Goal: Check status

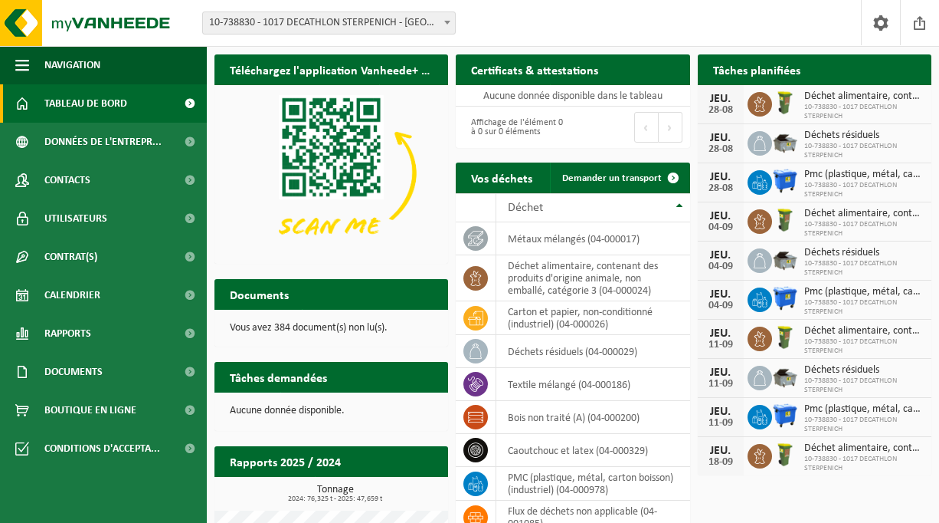
click at [733, 142] on div "JEU." at bounding box center [721, 138] width 31 height 12
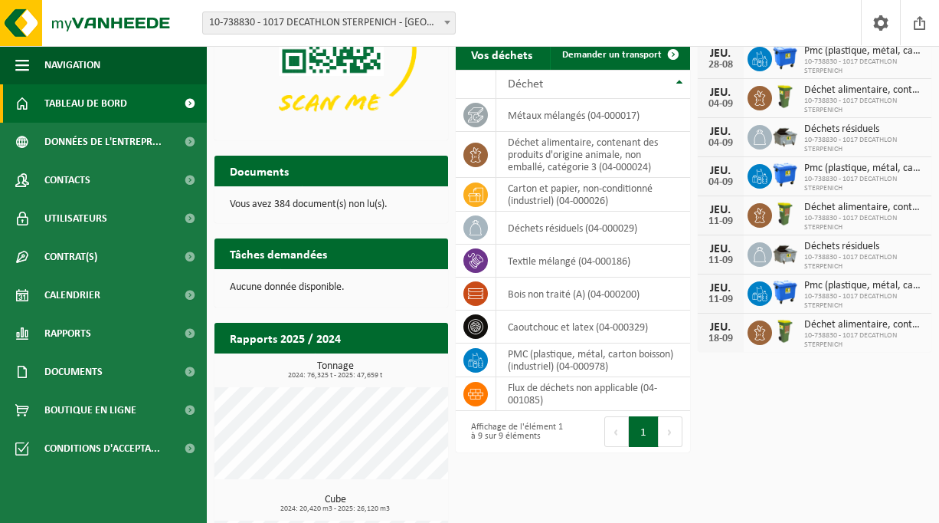
scroll to position [125, 0]
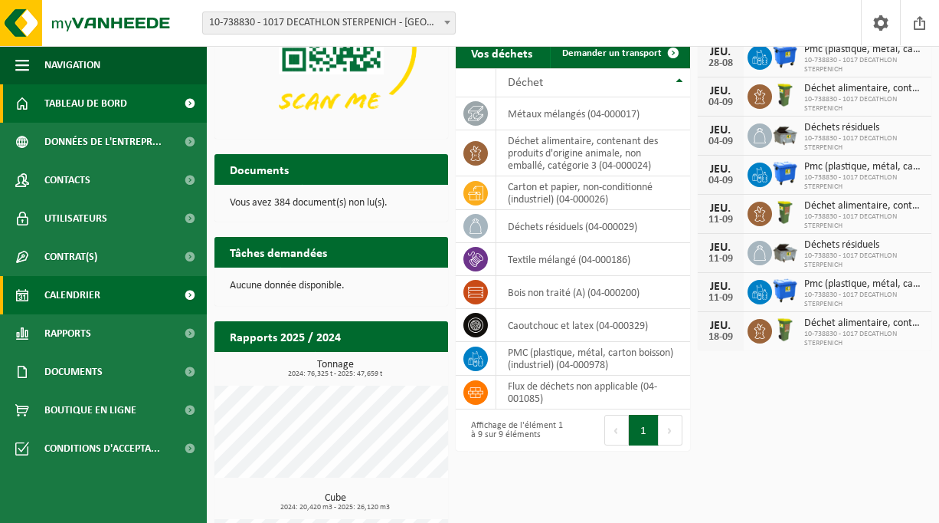
click at [116, 294] on link "Calendrier" at bounding box center [103, 295] width 207 height 38
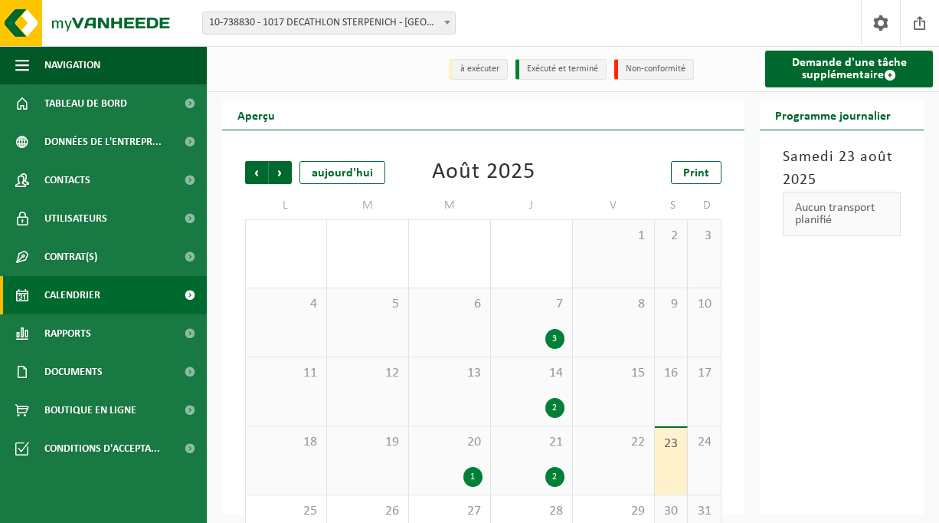
scroll to position [56, 0]
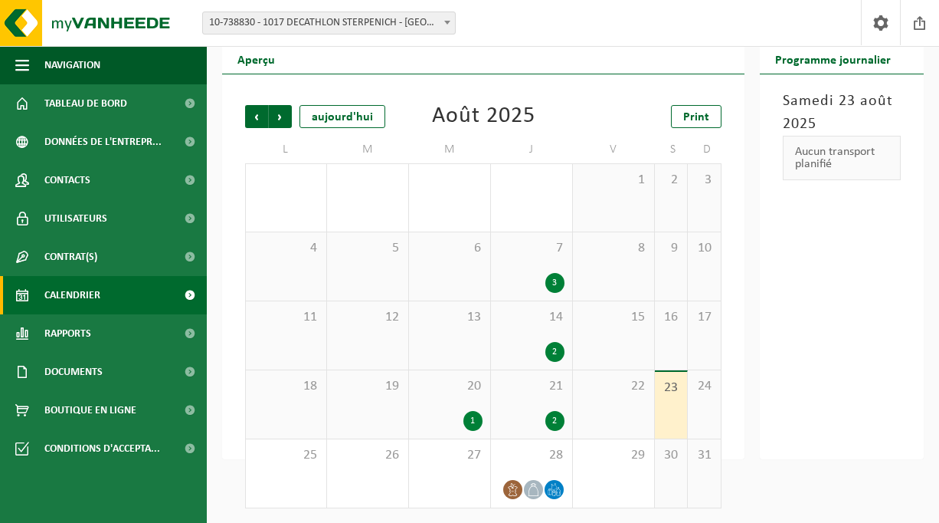
click at [565, 408] on div "21 2" at bounding box center [531, 404] width 81 height 68
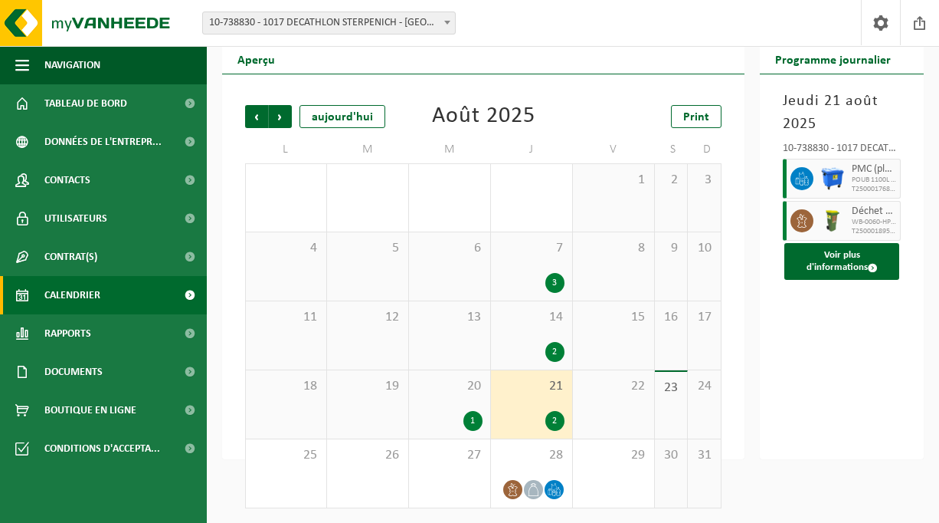
click at [480, 409] on div "20 1" at bounding box center [449, 404] width 81 height 68
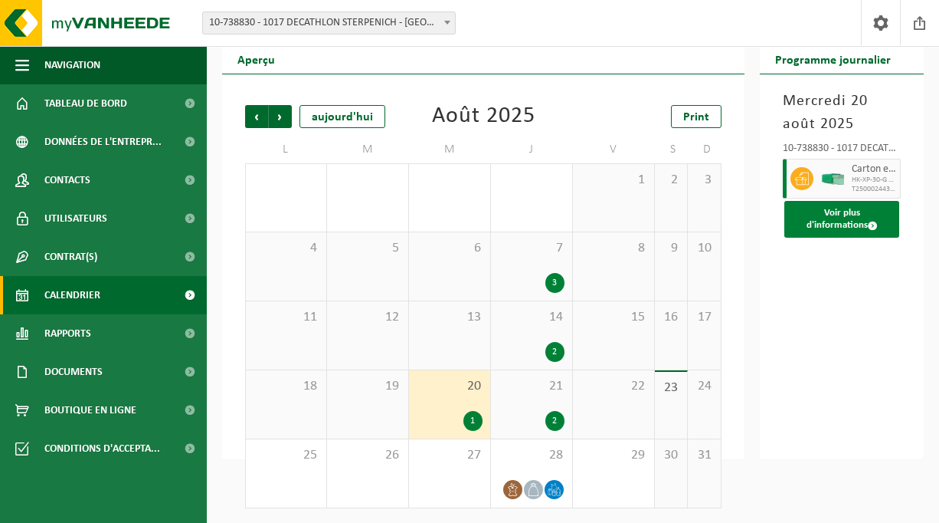
click at [852, 218] on button "Voir plus d'informations" at bounding box center [842, 219] width 115 height 37
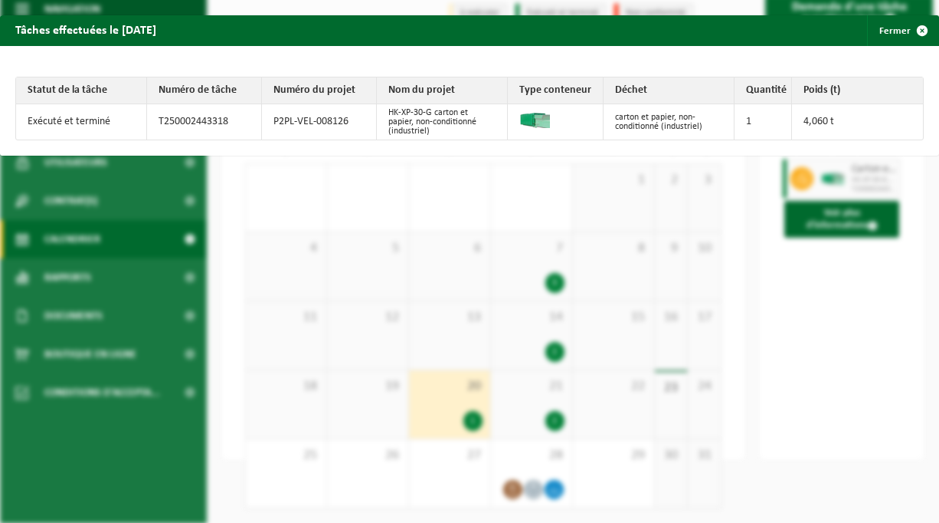
click at [838, 344] on div "Tâches effectuées le 2025-08-20 Fermer Statut de la tâche Numéro de tâche Numér…" at bounding box center [469, 261] width 939 height 523
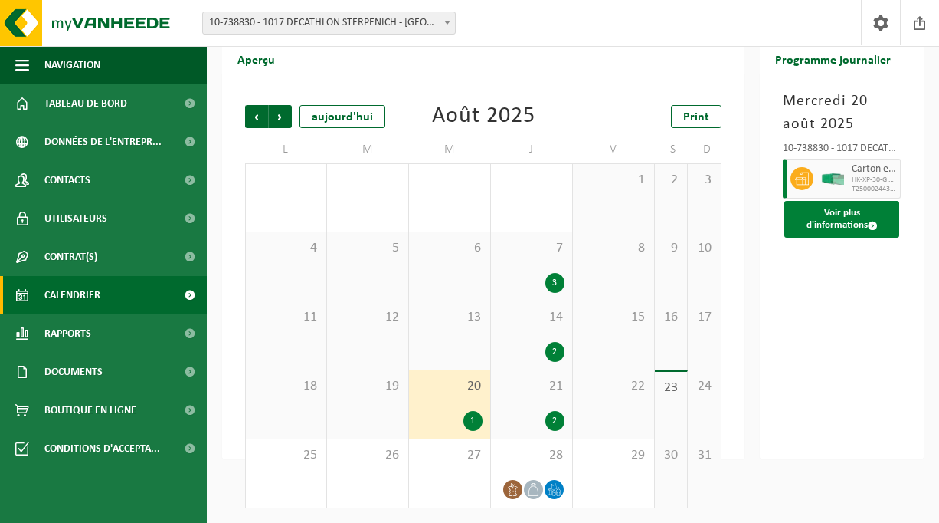
click at [861, 211] on button "Voir plus d'informations" at bounding box center [842, 219] width 115 height 37
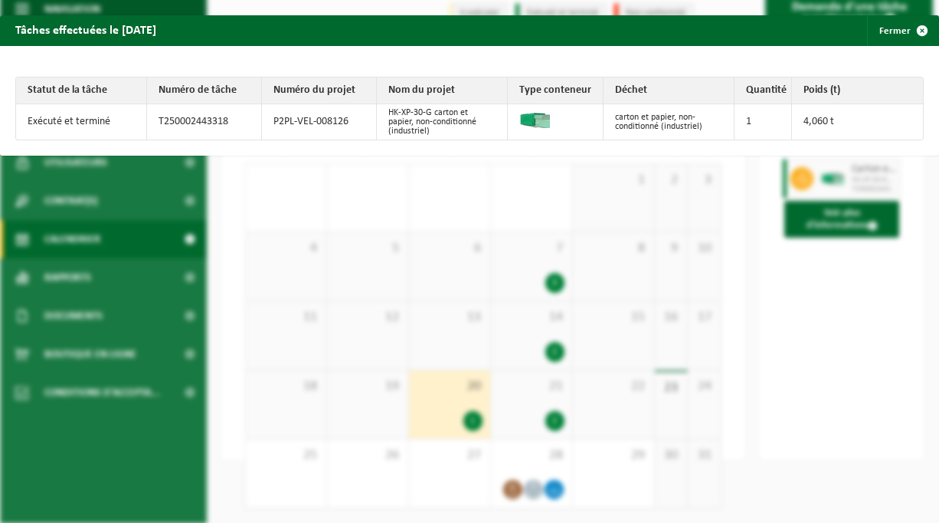
click at [866, 282] on div "Tâches effectuées le 2025-08-20 Fermer Statut de la tâche Numéro de tâche Numér…" at bounding box center [469, 261] width 939 height 523
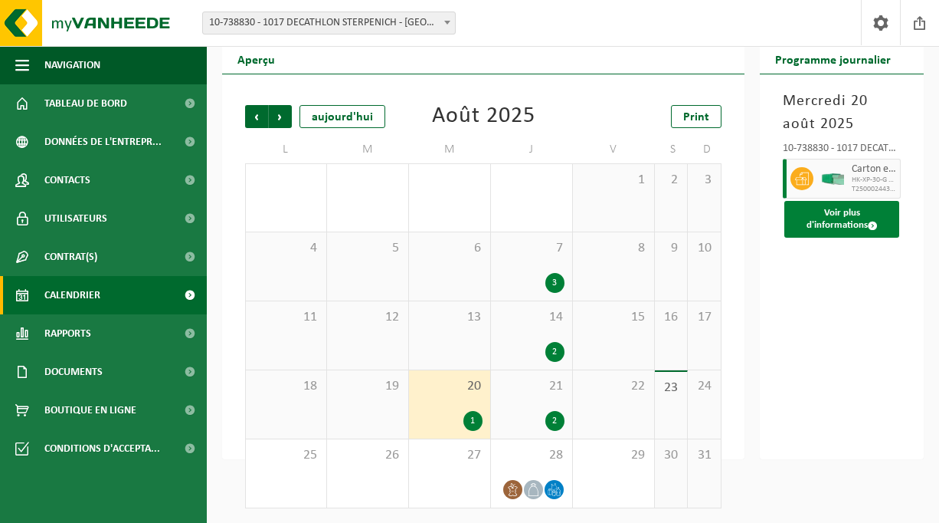
click at [875, 209] on button "Voir plus d'informations" at bounding box center [842, 219] width 115 height 37
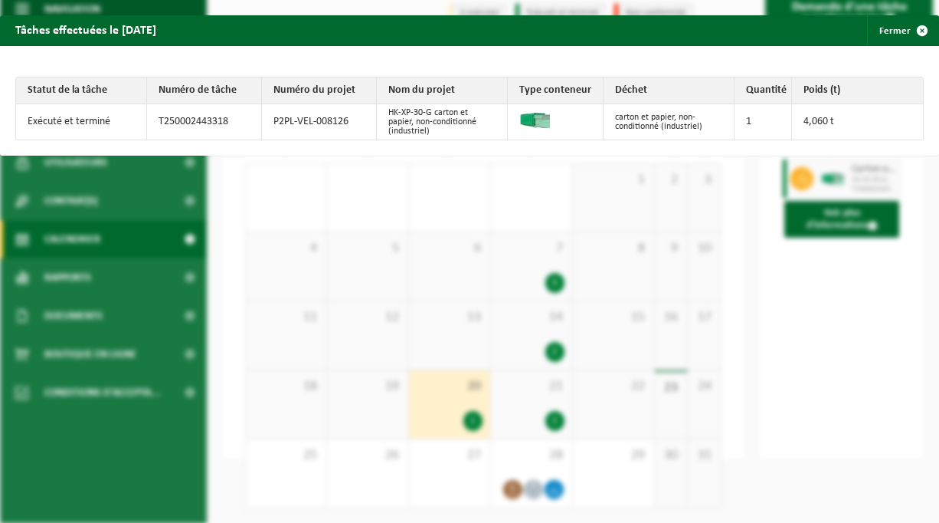
click at [845, 127] on td "4,060 t" at bounding box center [857, 121] width 131 height 35
click at [916, 29] on span "button" at bounding box center [922, 30] width 31 height 31
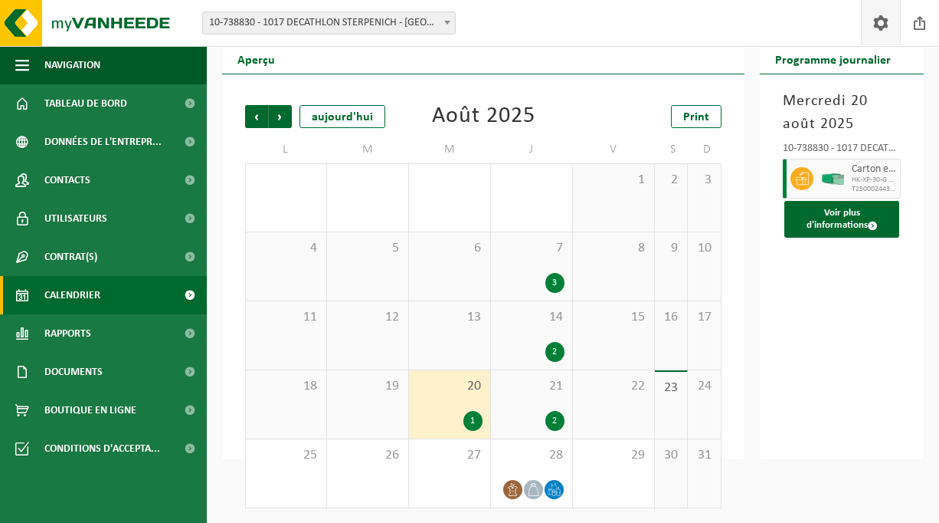
click at [882, 23] on span at bounding box center [881, 22] width 23 height 45
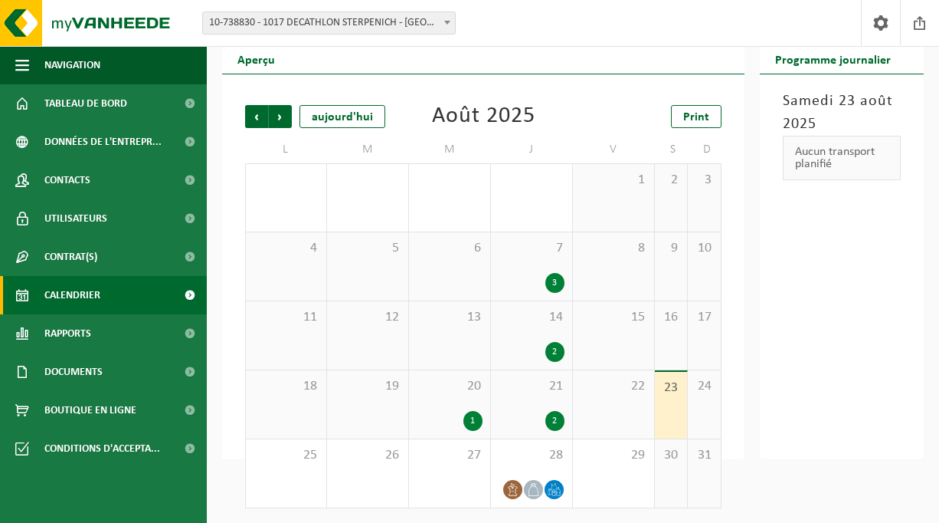
click at [473, 426] on div "1" at bounding box center [473, 421] width 19 height 20
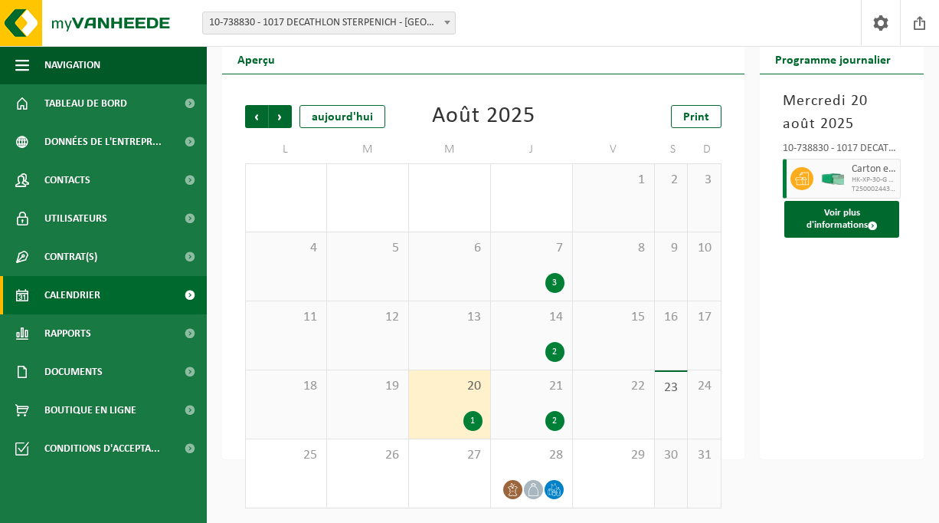
click at [818, 169] on div at bounding box center [833, 179] width 31 height 40
click at [444, 394] on div "20 1" at bounding box center [449, 404] width 81 height 68
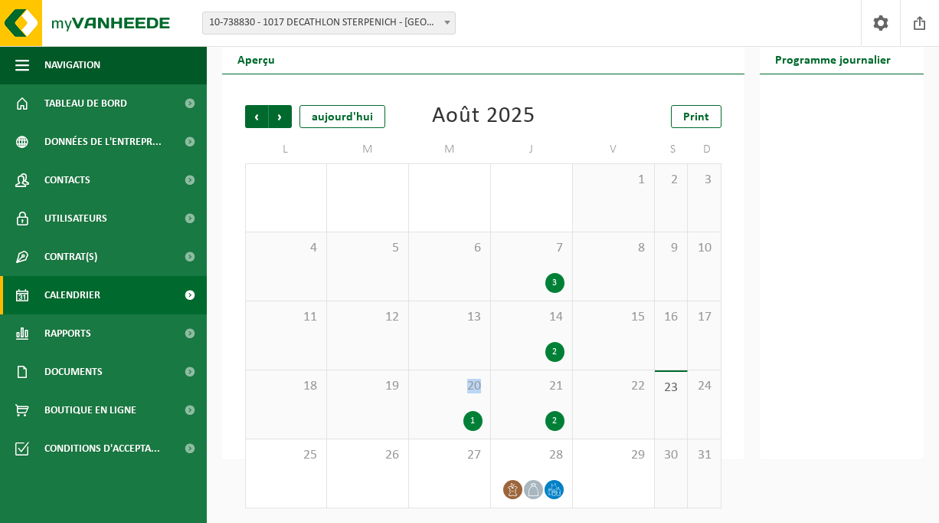
click at [553, 409] on div "21 2" at bounding box center [531, 404] width 81 height 68
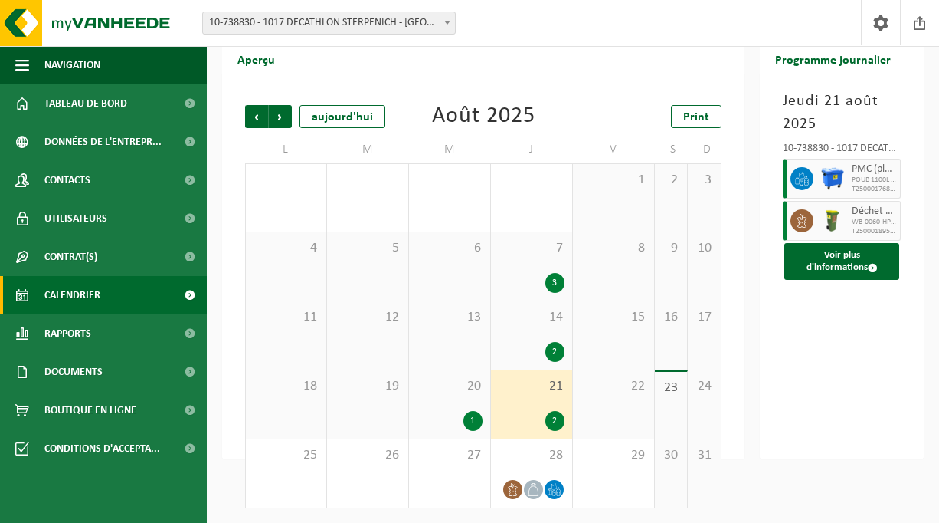
click at [471, 412] on div "1" at bounding box center [473, 421] width 19 height 20
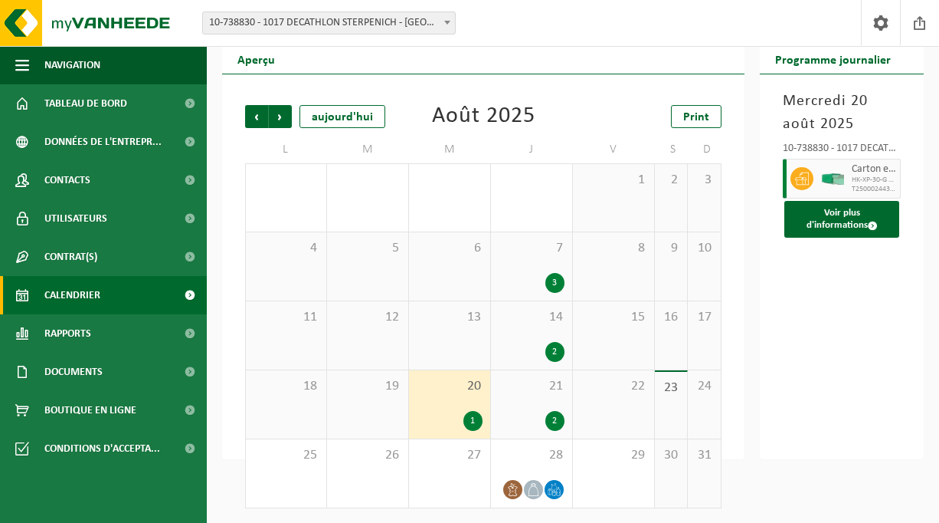
click at [843, 175] on img at bounding box center [832, 178] width 23 height 11
click at [842, 207] on button "Voir plus d'informations" at bounding box center [842, 219] width 115 height 37
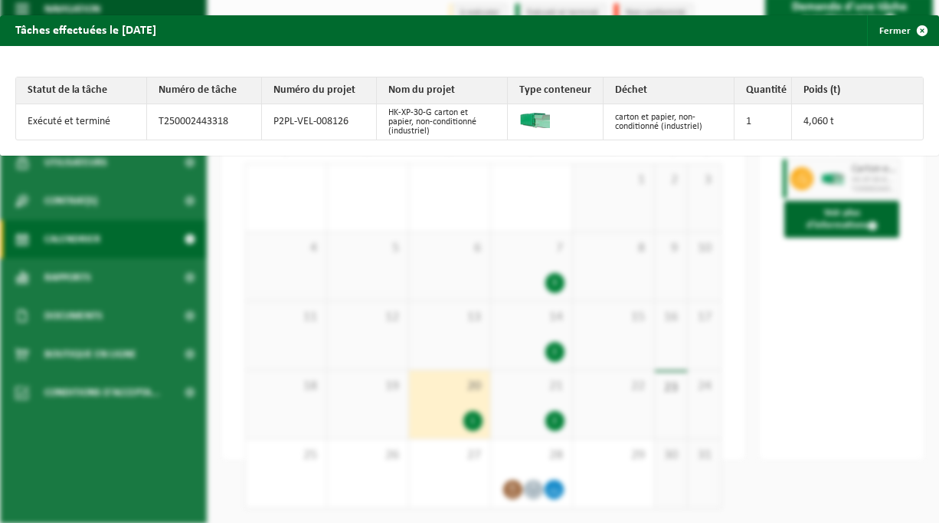
click at [546, 110] on td at bounding box center [556, 121] width 96 height 35
click at [389, 122] on td "HK-XP-30-G carton et papier, non-conditionné (industriel)" at bounding box center [442, 121] width 131 height 35
drag, startPoint x: 277, startPoint y: 123, endPoint x: 366, endPoint y: 115, distance: 89.3
click at [366, 115] on td "P2PL-VEL-008126" at bounding box center [319, 121] width 115 height 35
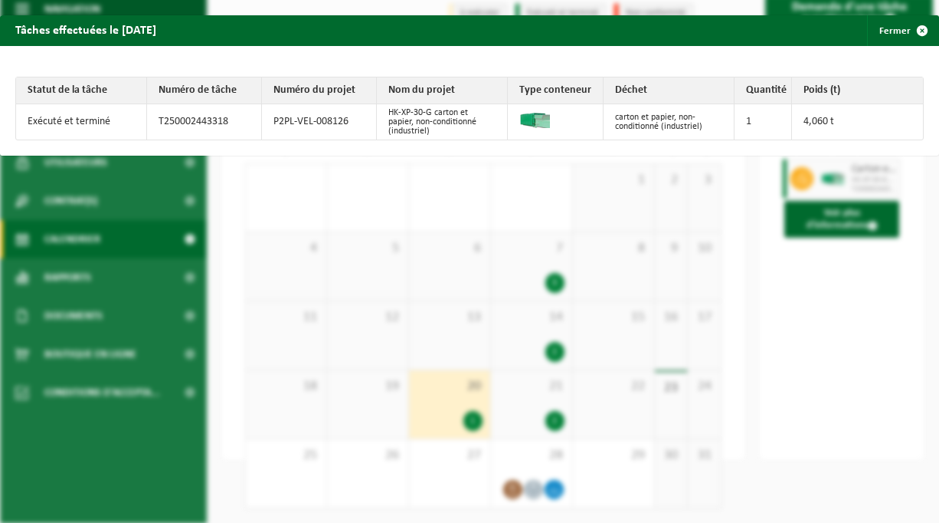
click at [434, 114] on td "HK-XP-30-G carton et papier, non-conditionné (industriel)" at bounding box center [442, 121] width 131 height 35
click at [544, 124] on img at bounding box center [535, 120] width 31 height 15
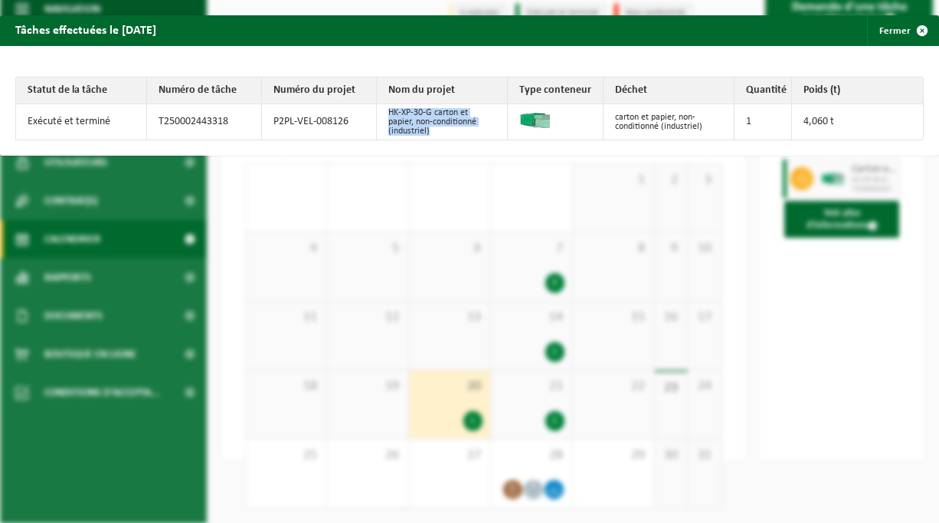
click at [544, 124] on img at bounding box center [535, 120] width 31 height 15
click at [918, 30] on span "button" at bounding box center [922, 30] width 31 height 31
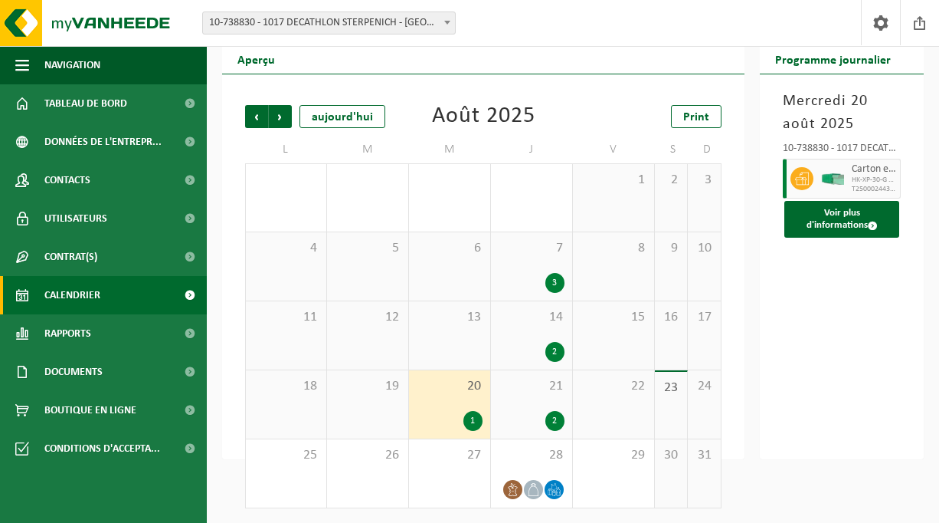
click at [471, 415] on div "1" at bounding box center [473, 421] width 19 height 20
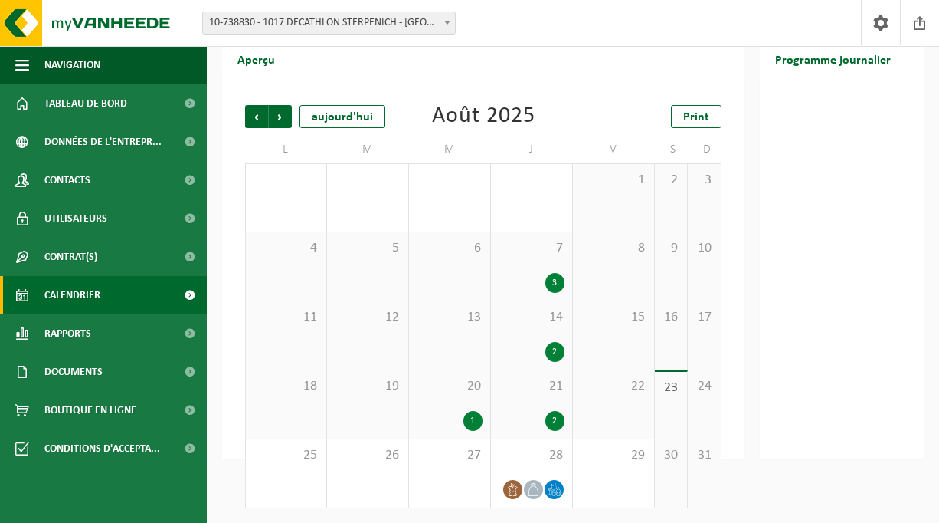
click at [471, 415] on div "1" at bounding box center [473, 421] width 19 height 20
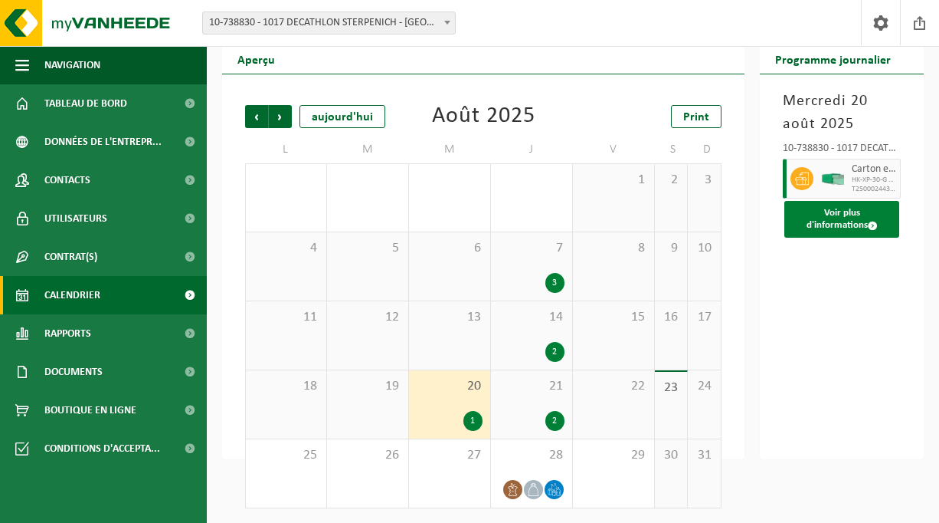
click at [863, 208] on button "Voir plus d'informations" at bounding box center [842, 219] width 115 height 37
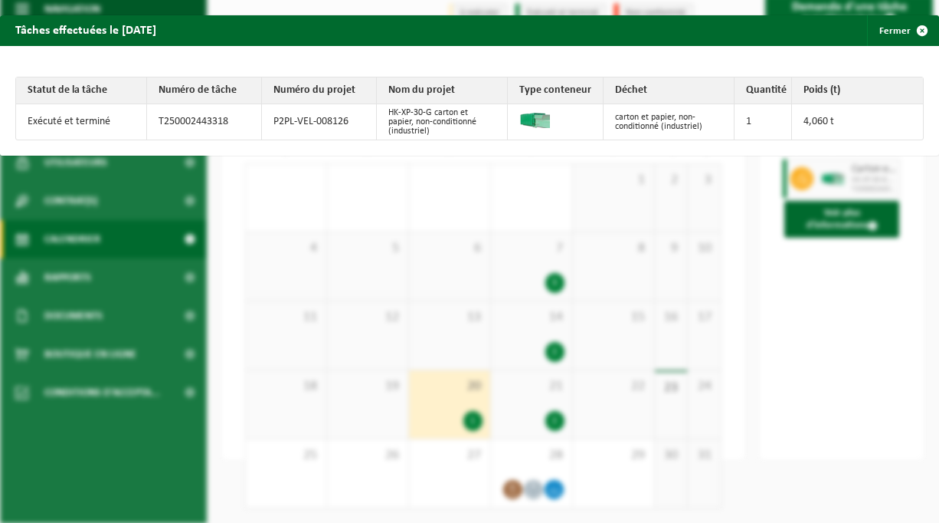
click at [874, 320] on div "Tâches effectuées le 2025-08-20 Fermer Statut de la tâche Numéro de tâche Numér…" at bounding box center [469, 261] width 939 height 523
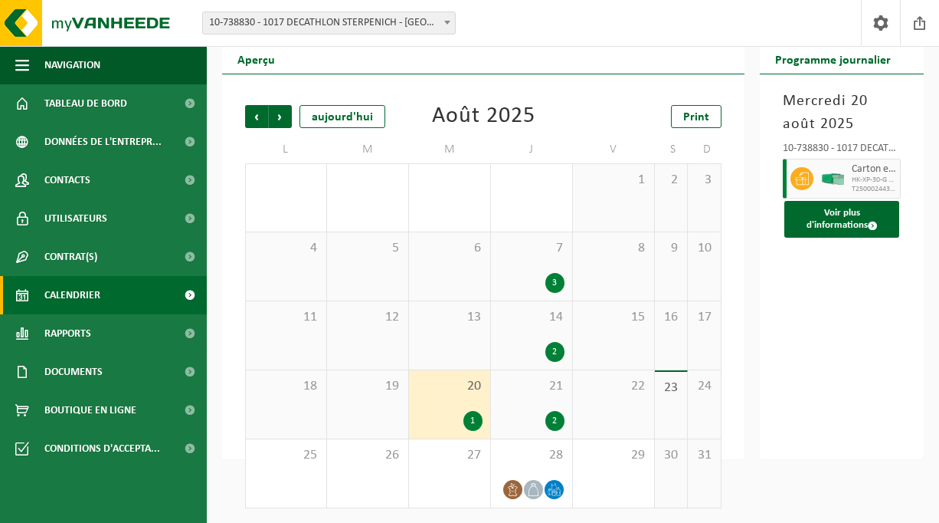
click at [457, 415] on div "1" at bounding box center [450, 421] width 66 height 20
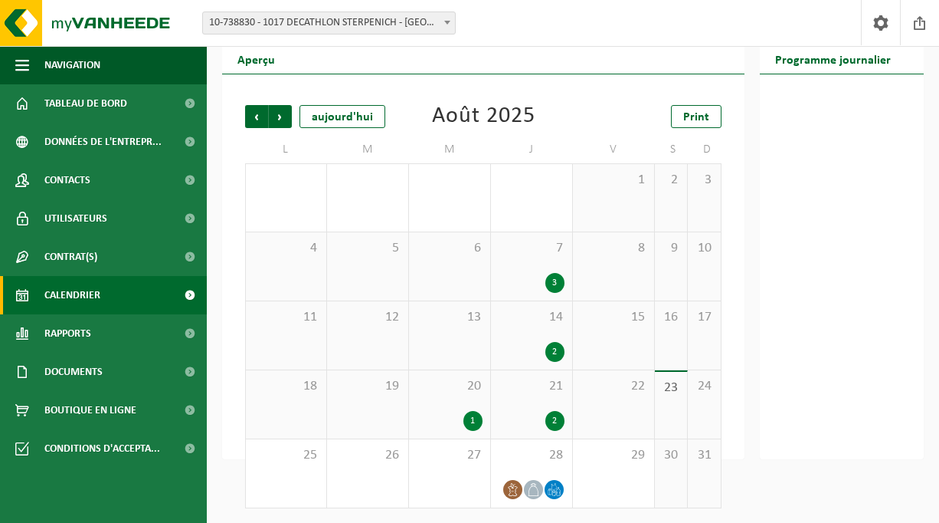
click at [471, 420] on div "1" at bounding box center [473, 421] width 19 height 20
